Goal: Task Accomplishment & Management: Manage account settings

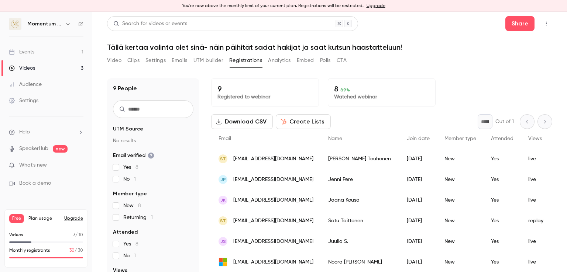
scroll to position [63, 0]
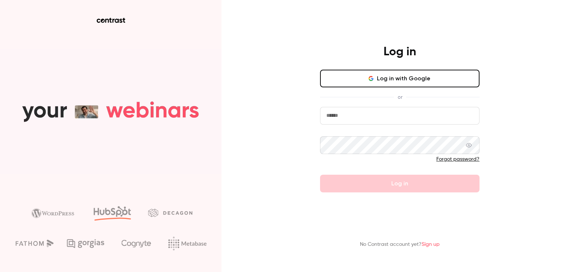
click at [404, 121] on input "email" at bounding box center [399, 116] width 159 height 18
type input "**********"
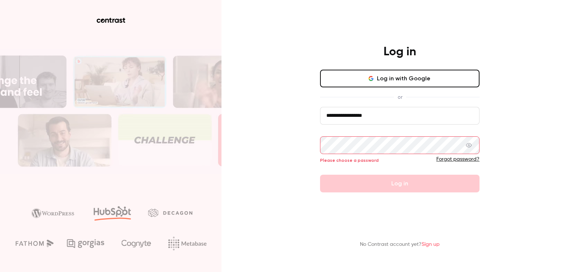
click at [405, 77] on button "Log in with Google" at bounding box center [399, 79] width 159 height 18
